Goal: Information Seeking & Learning: Check status

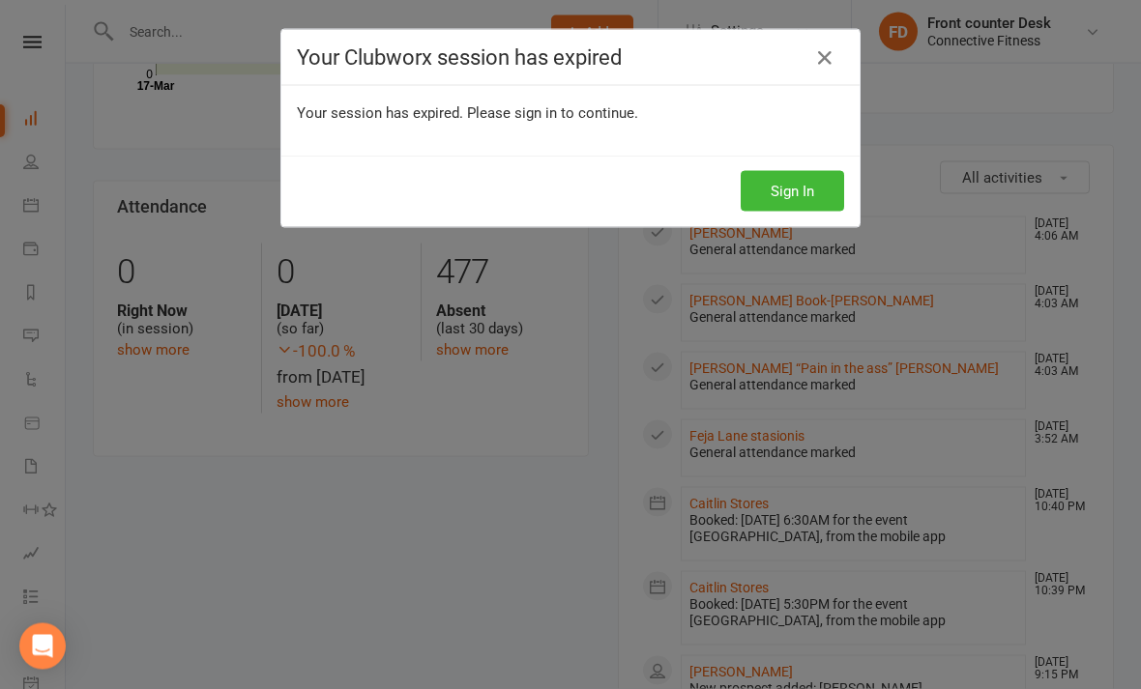
scroll to position [806, 0]
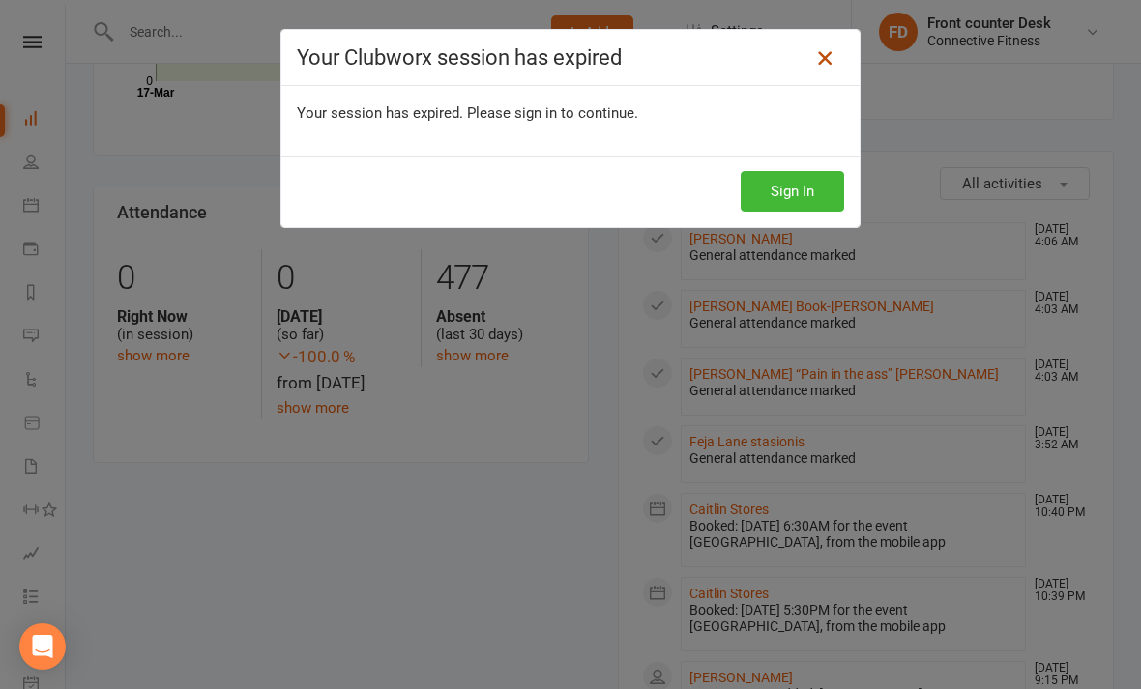
click at [826, 59] on icon at bounding box center [824, 57] width 23 height 23
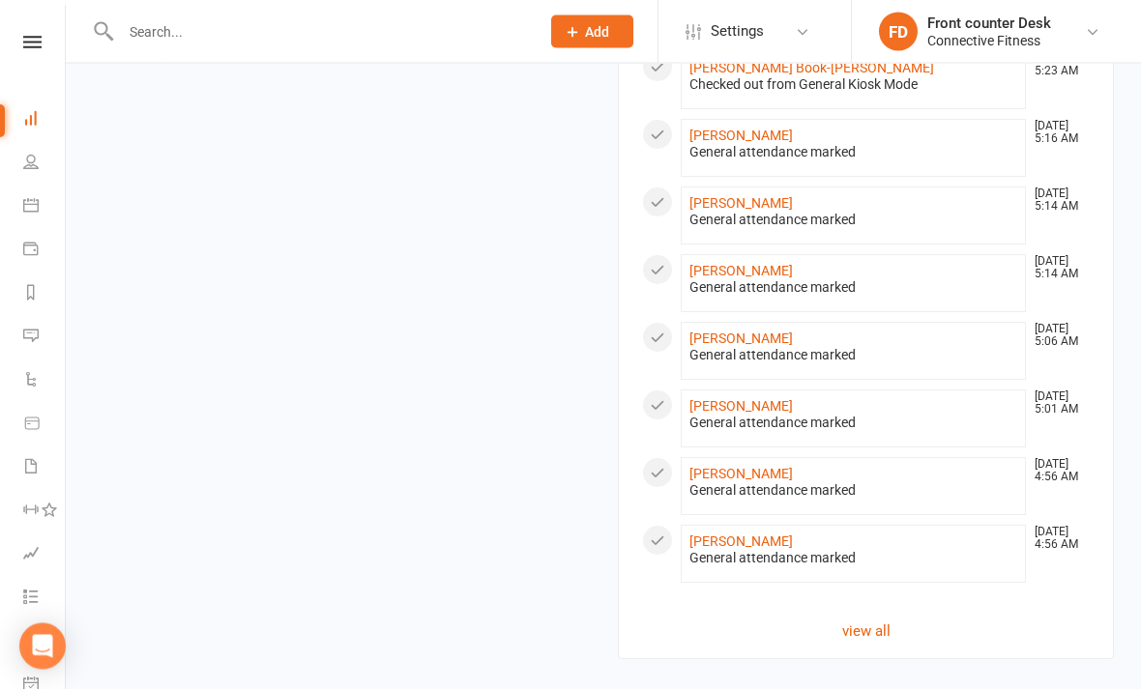
scroll to position [1791, 0]
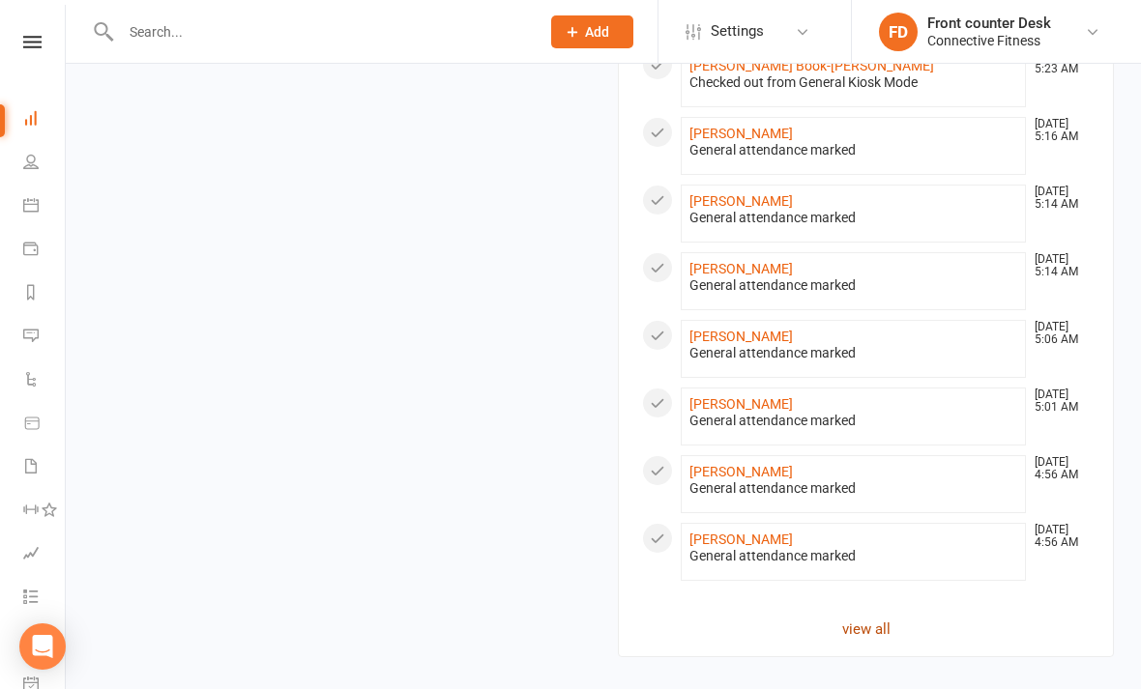
click at [884, 623] on link "view all" at bounding box center [866, 629] width 448 height 23
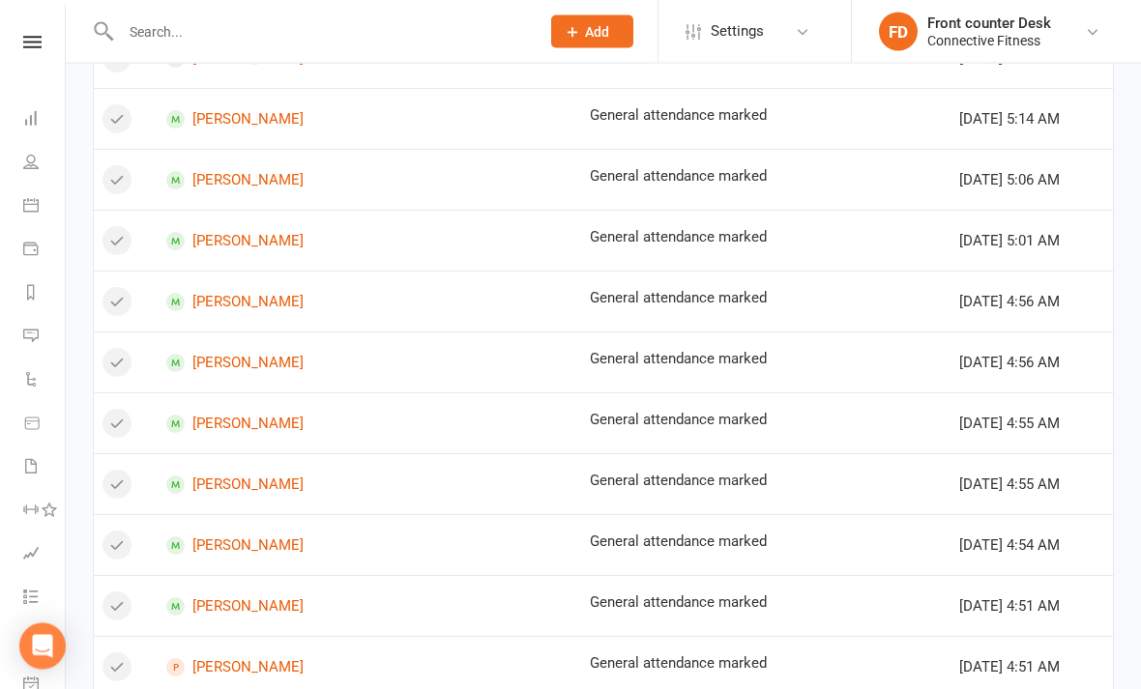
scroll to position [1057, 0]
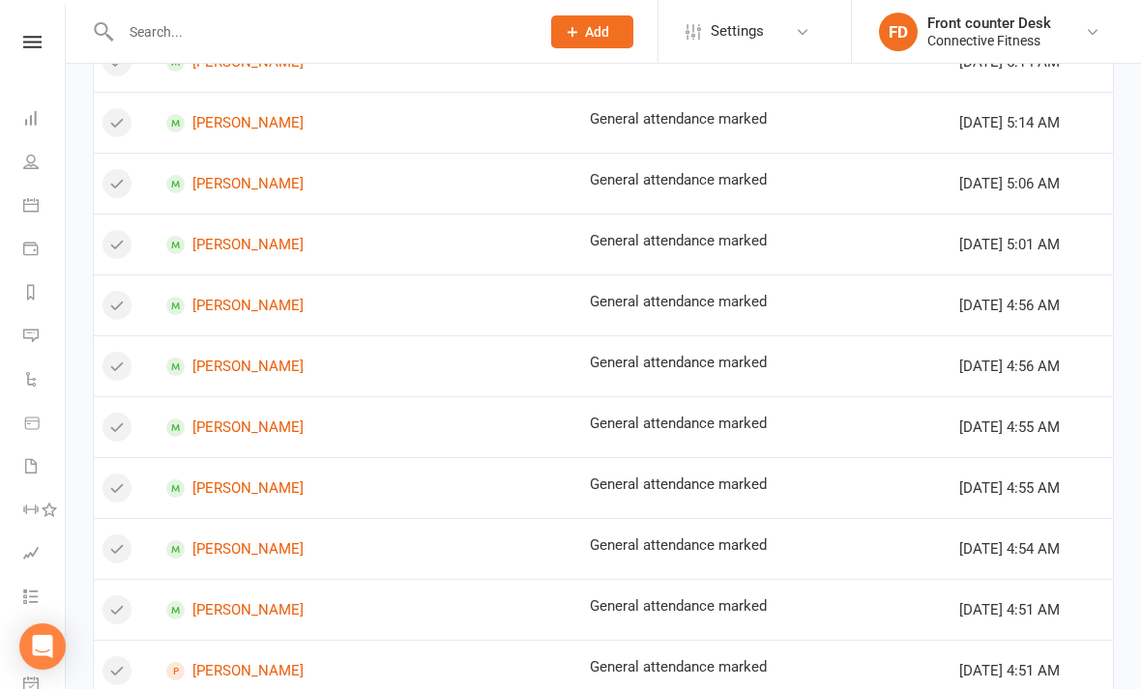
click at [766, 423] on div "General attendance marked" at bounding box center [766, 424] width 352 height 16
click at [246, 421] on link "[PERSON_NAME]" at bounding box center [369, 428] width 406 height 18
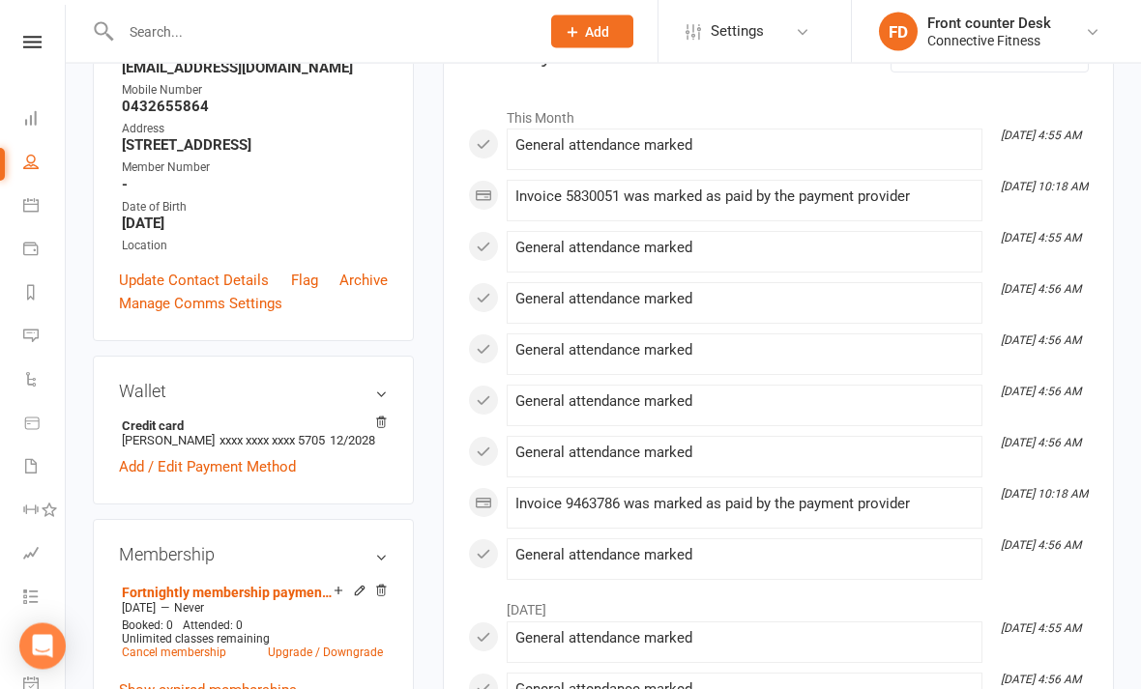
scroll to position [290, 0]
click at [960, 347] on div "General attendance marked" at bounding box center [744, 349] width 458 height 16
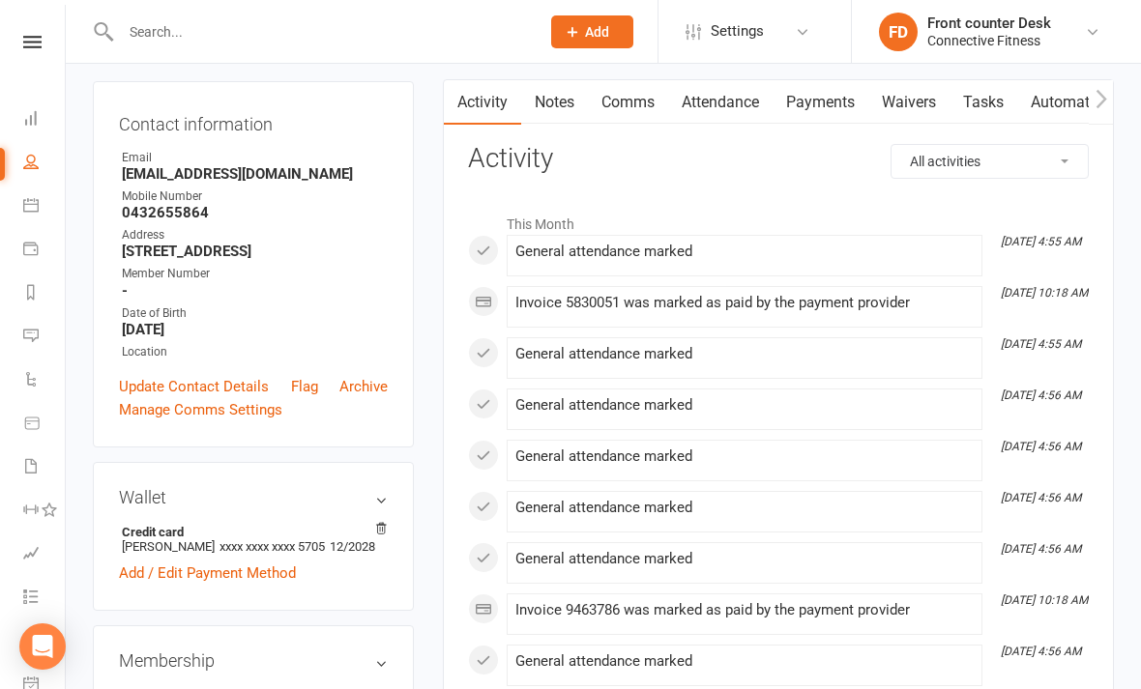
scroll to position [0, 0]
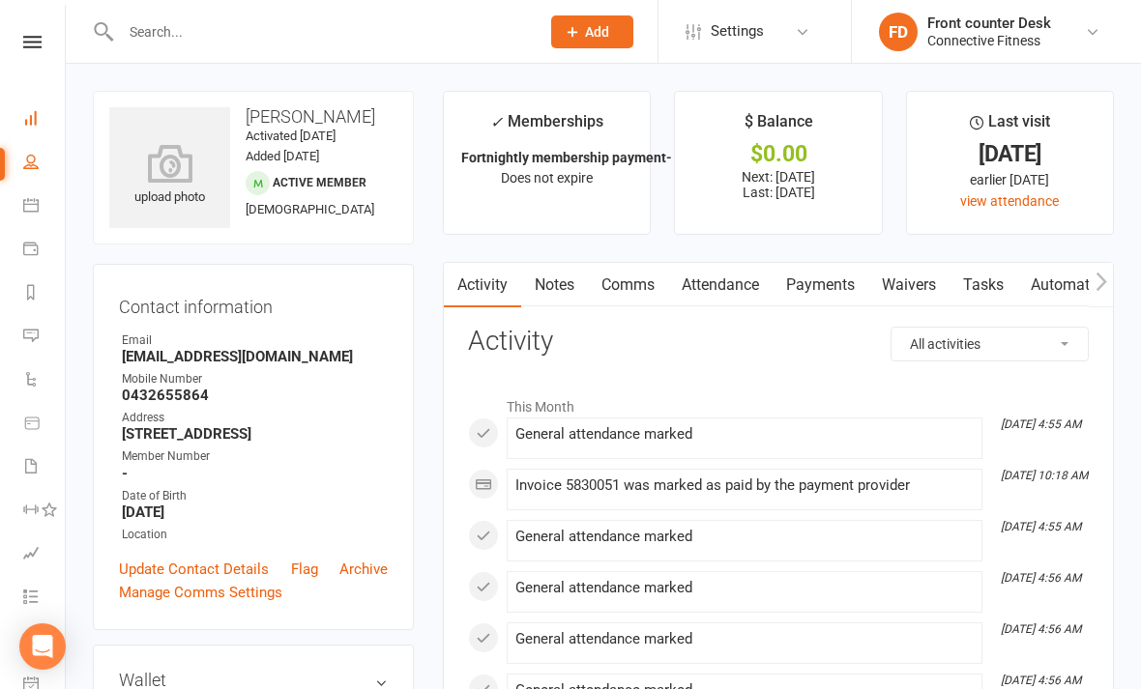
click at [37, 130] on link "Dashboard" at bounding box center [45, 121] width 44 height 44
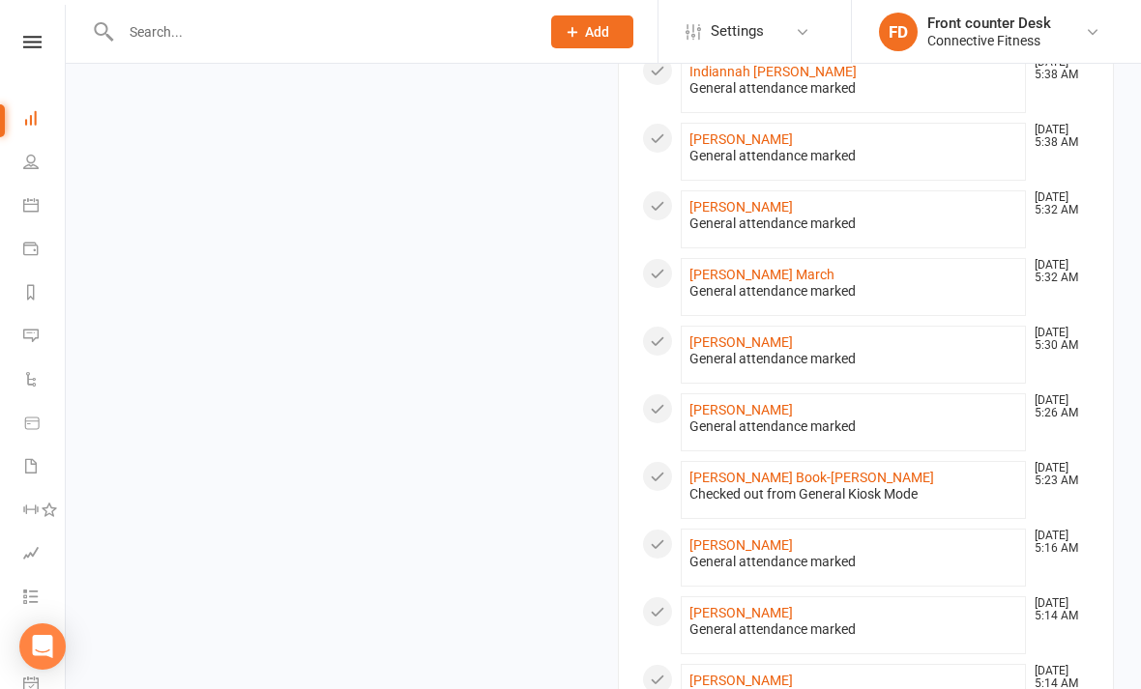
scroll to position [1791, 0]
